Goal: Communication & Community: Connect with others

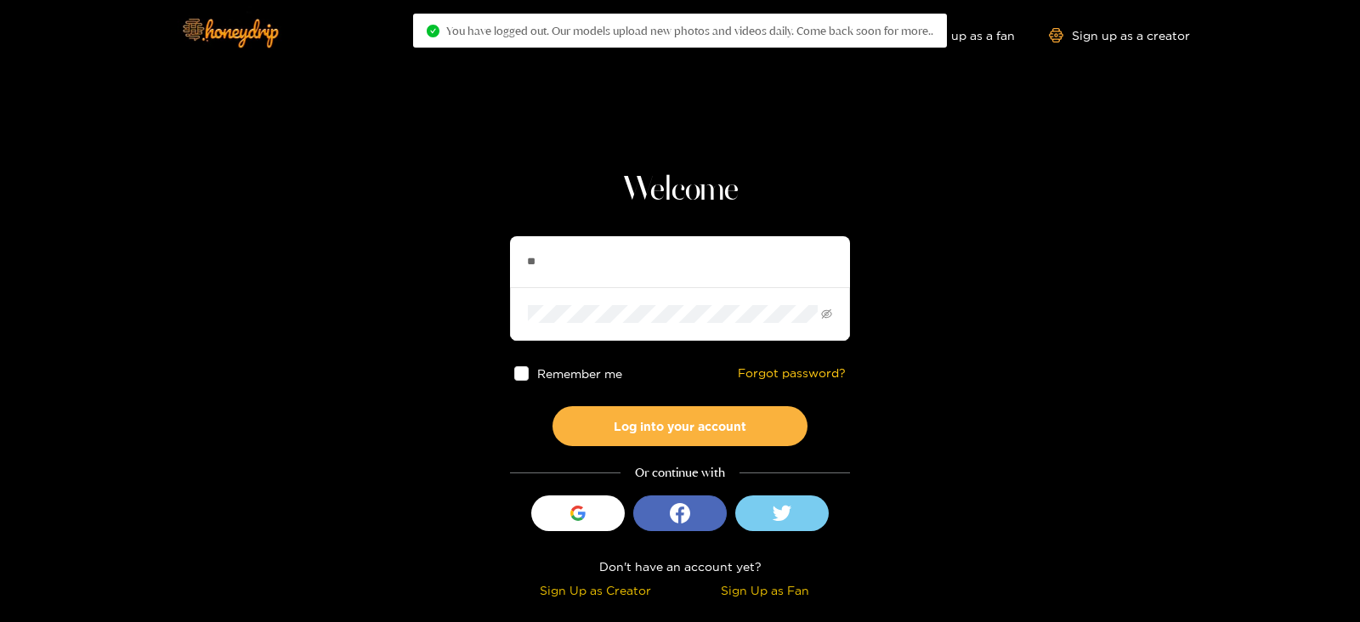
type input "*"
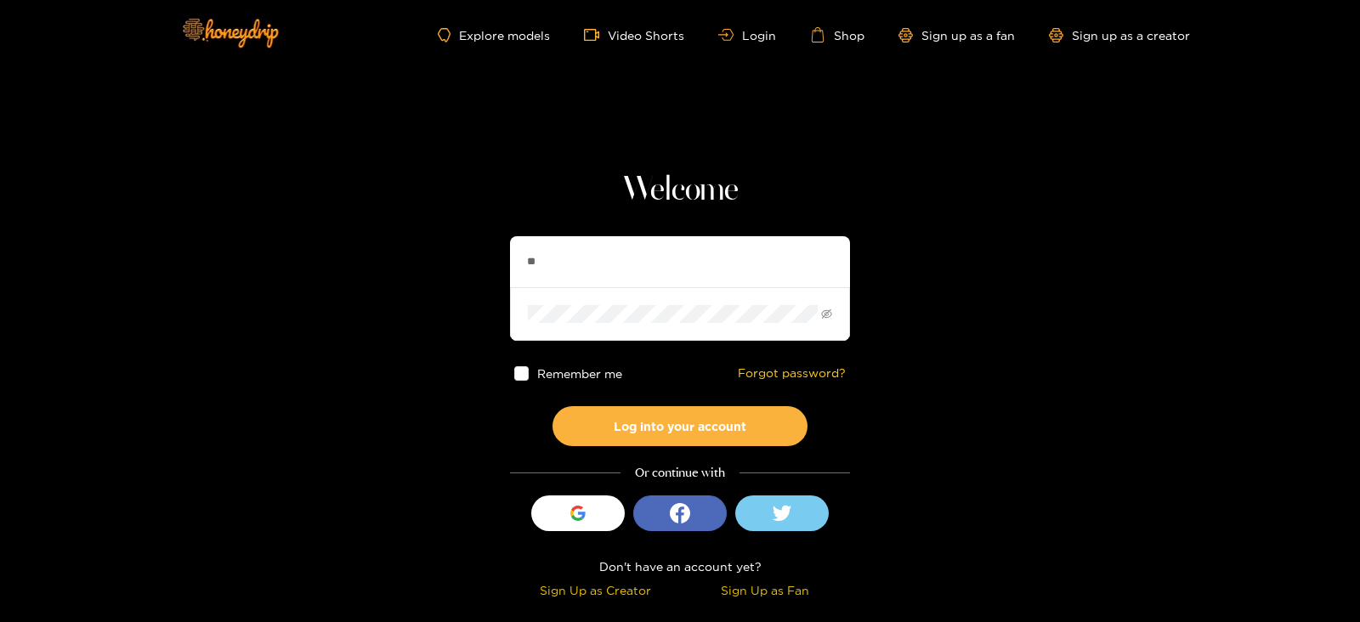
type input "**********"
click at [552, 406] on button "Log into your account" at bounding box center [679, 426] width 255 height 40
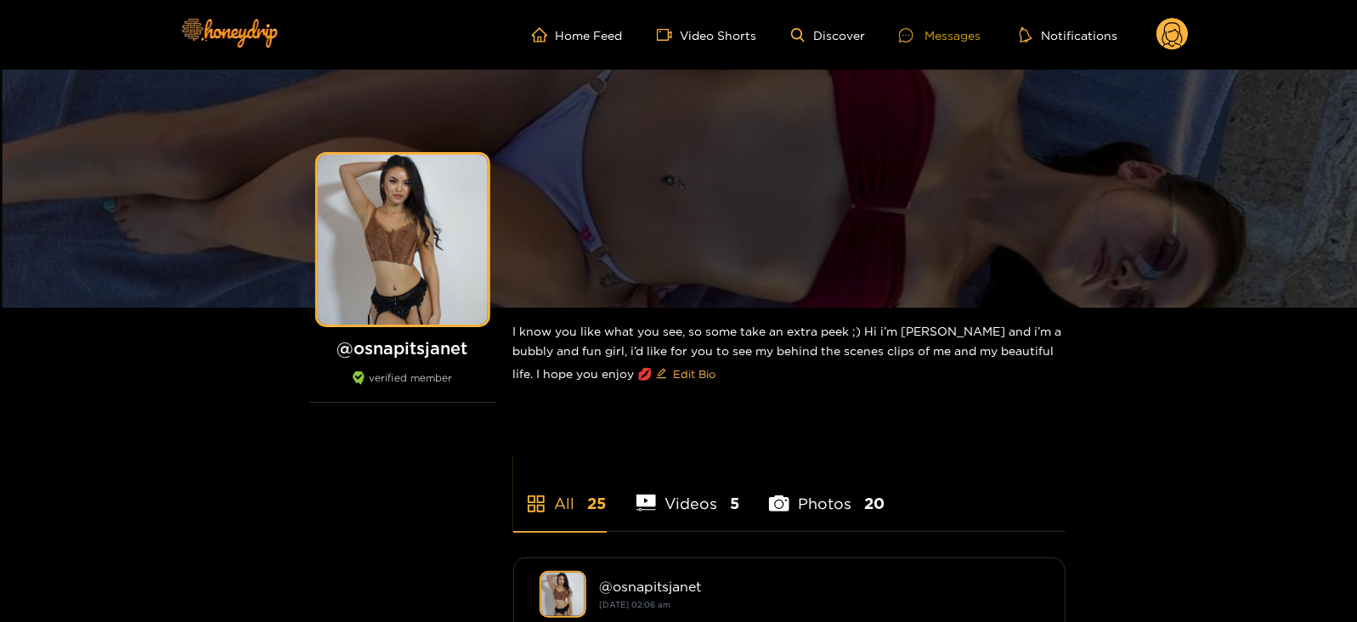
click at [948, 37] on div "Messages" at bounding box center [940, 35] width 82 height 20
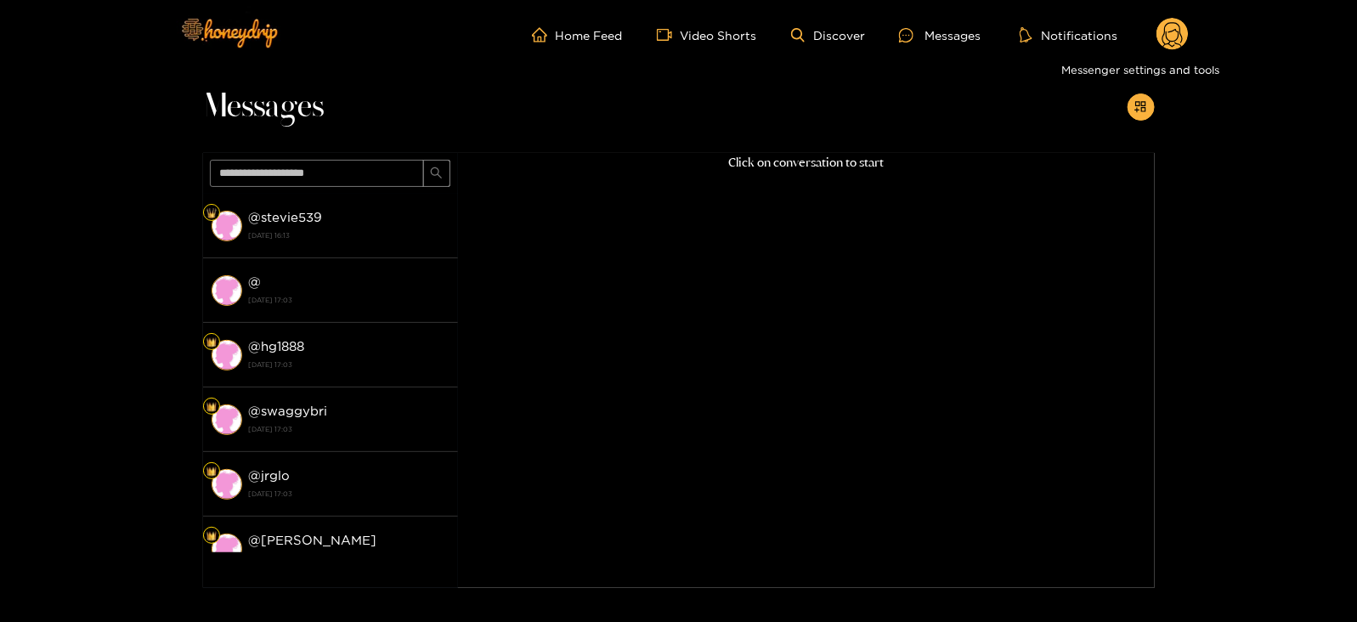
click at [1161, 42] on circle at bounding box center [1173, 34] width 32 height 32
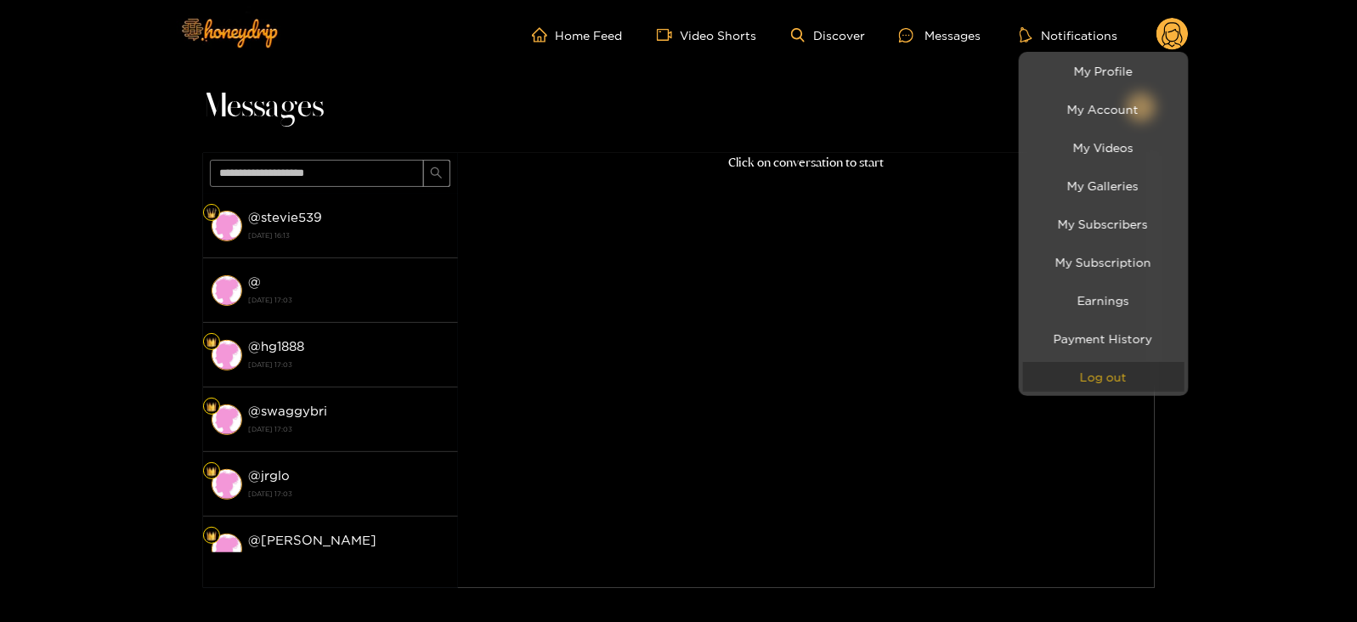
click at [1062, 366] on button "Log out" at bounding box center [1103, 377] width 161 height 30
